Goal: Check status

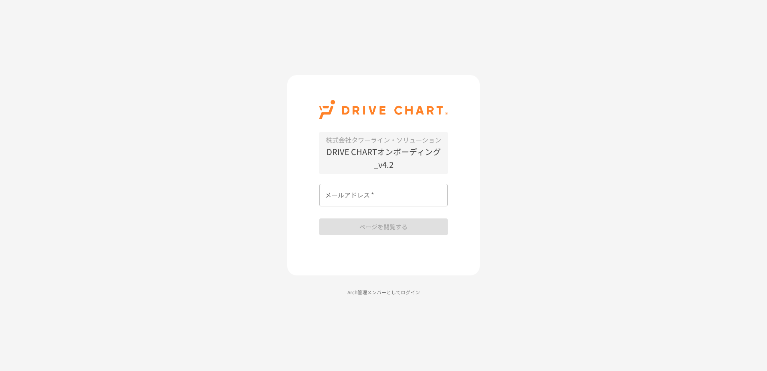
click at [372, 198] on input "メールアドレス   *" at bounding box center [383, 195] width 128 height 22
type input "**********"
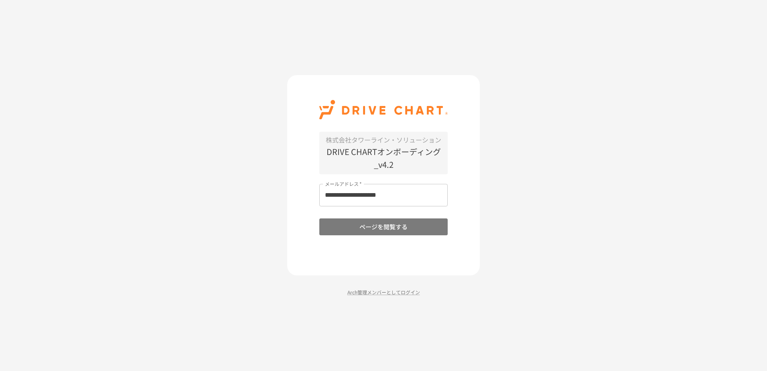
click at [378, 225] on button "ページを閲覧する" at bounding box center [383, 226] width 128 height 17
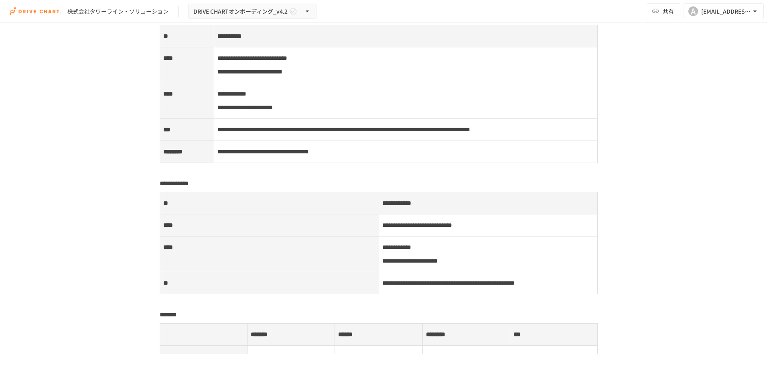
scroll to position [2563, 0]
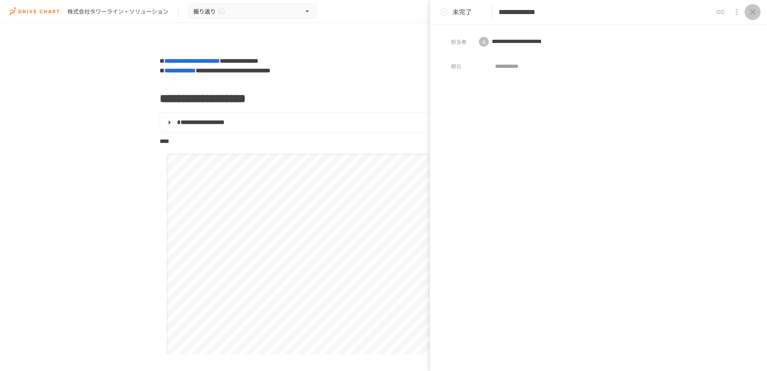
click at [754, 12] on icon "close drawer" at bounding box center [753, 12] width 10 height 10
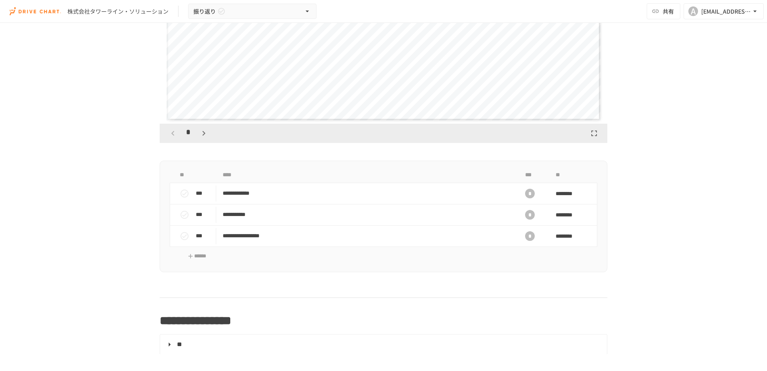
scroll to position [281, 0]
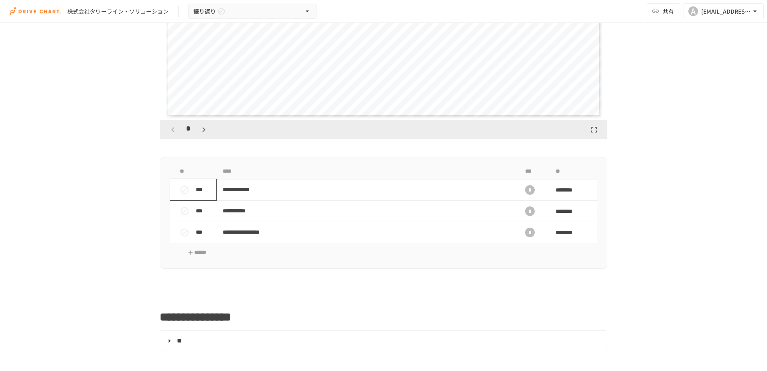
click at [183, 191] on icon "status" at bounding box center [185, 190] width 10 height 10
click at [182, 205] on button "status" at bounding box center [184, 211] width 16 height 16
click at [186, 228] on icon "status" at bounding box center [185, 232] width 10 height 10
click at [701, 174] on div "**********" at bounding box center [383, 188] width 767 height 331
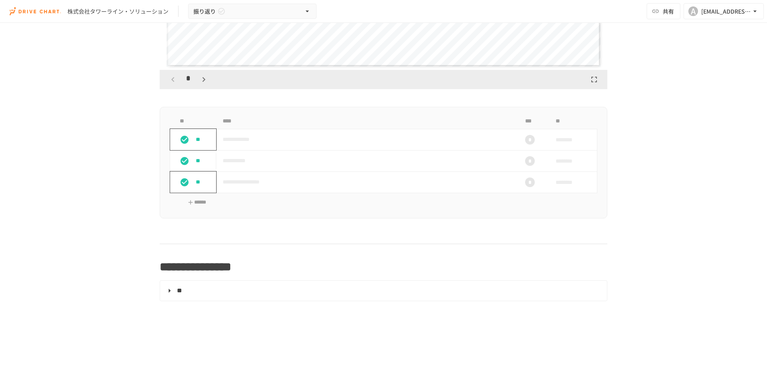
scroll to position [229, 0]
